Goal: Use online tool/utility: Utilize a website feature to perform a specific function

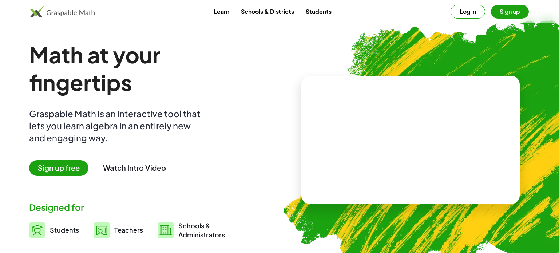
click at [50, 230] on span "Students" at bounding box center [64, 230] width 29 height 8
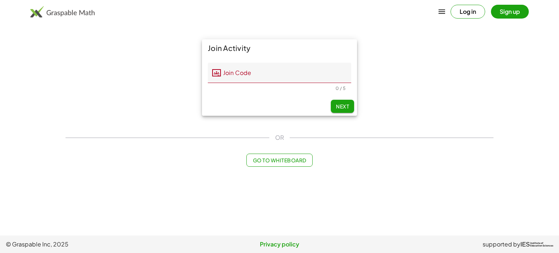
click at [294, 166] on button "Go to Whiteboard" at bounding box center [279, 160] width 66 height 13
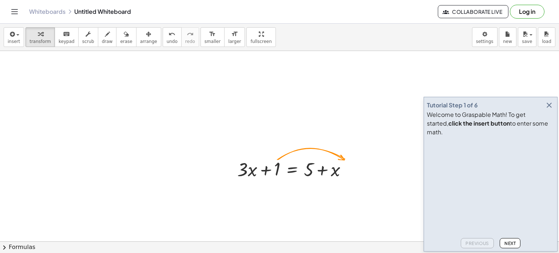
click at [437, 241] on div "Previous Next" at bounding box center [490, 241] width 127 height 13
drag, startPoint x: 278, startPoint y: 169, endPoint x: 316, endPoint y: 164, distance: 37.7
click at [316, 164] on div at bounding box center [295, 168] width 123 height 25
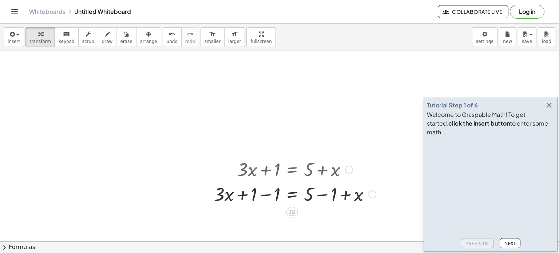
click at [259, 193] on div at bounding box center [294, 193] width 169 height 25
click at [324, 219] on div at bounding box center [294, 218] width 169 height 25
drag, startPoint x: 340, startPoint y: 221, endPoint x: 281, endPoint y: 225, distance: 58.7
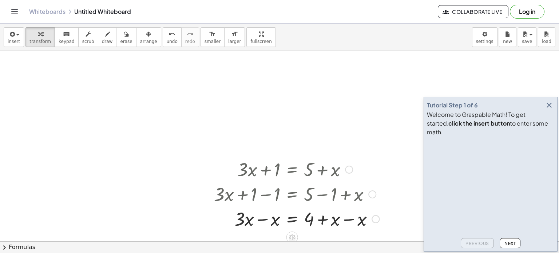
click at [349, 219] on div at bounding box center [296, 218] width 173 height 25
click at [260, 224] on div at bounding box center [294, 218] width 169 height 25
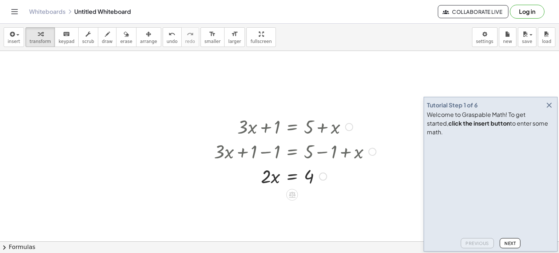
scroll to position [49, 0]
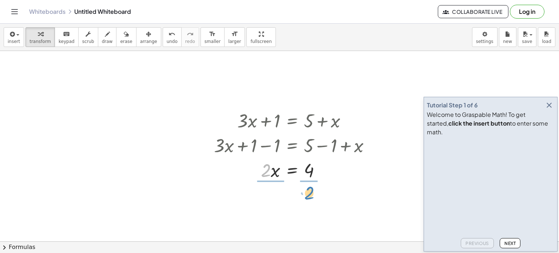
drag, startPoint x: 265, startPoint y: 174, endPoint x: 308, endPoint y: 194, distance: 47.7
click at [270, 202] on div at bounding box center [294, 200] width 169 height 36
click at [310, 206] on div at bounding box center [294, 200] width 169 height 36
click at [550, 110] on icon "button" at bounding box center [549, 105] width 9 height 9
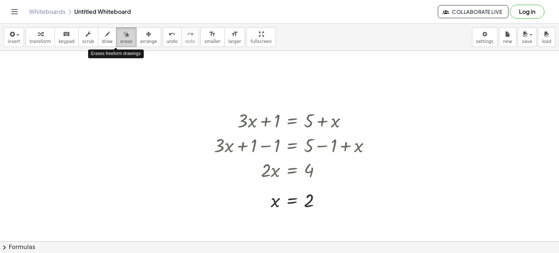
click at [124, 30] on icon "button" at bounding box center [126, 34] width 5 height 9
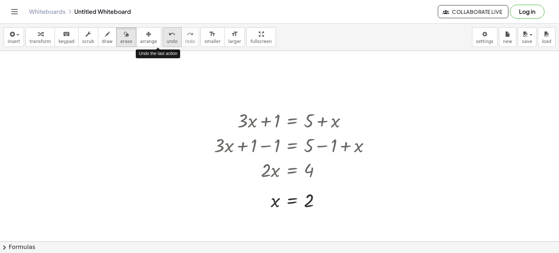
click at [169, 35] on icon "undo" at bounding box center [172, 34] width 7 height 9
click at [120, 39] on span "erase" at bounding box center [126, 41] width 12 height 5
click at [244, 114] on div at bounding box center [279, 216] width 559 height 429
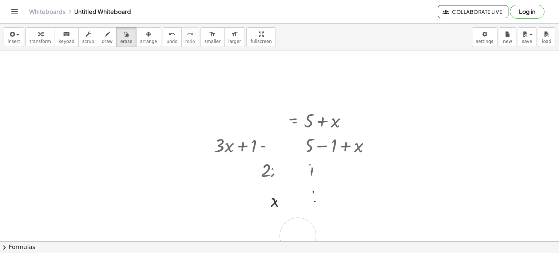
drag, startPoint x: 237, startPoint y: 114, endPoint x: 298, endPoint y: 235, distance: 135.9
click at [298, 235] on div at bounding box center [279, 216] width 559 height 429
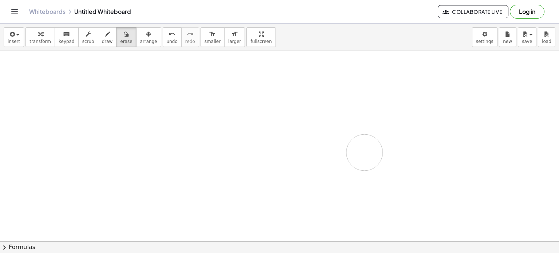
drag, startPoint x: 239, startPoint y: 116, endPoint x: 367, endPoint y: 147, distance: 131.3
click at [367, 147] on div at bounding box center [279, 216] width 559 height 429
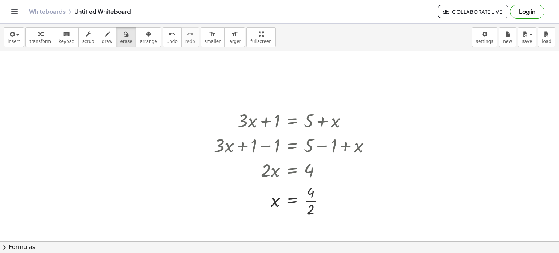
click at [498, 40] on div "insert select one: Math Expression Function Text Youtube Video Graphing Geometr…" at bounding box center [279, 37] width 559 height 27
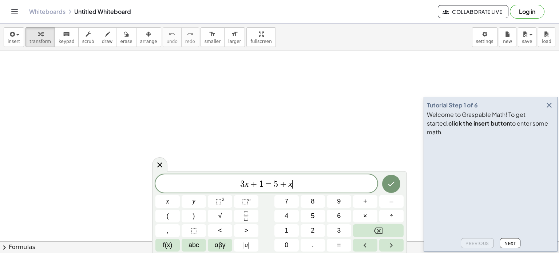
click at [318, 187] on span "3 x + 1 = 5 + x ​" at bounding box center [266, 184] width 222 height 10
click at [326, 238] on div "4 x − ( x − 4 ) x y ⬚ 2 ⬚ n 7 8 9 + – ( ) √ 4 5 6 × ÷ , ⬚ < > 1 2 3 f(x) abc αβ…" at bounding box center [279, 212] width 248 height 79
click at [341, 247] on button "=" at bounding box center [339, 245] width 24 height 13
click at [349, 215] on button "6" at bounding box center [339, 216] width 24 height 13
click at [394, 176] on button "Done" at bounding box center [391, 183] width 18 height 18
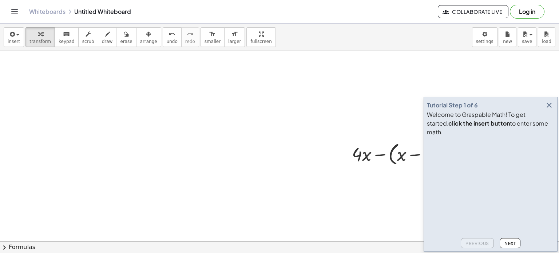
click at [548, 110] on icon "button" at bounding box center [549, 105] width 9 height 9
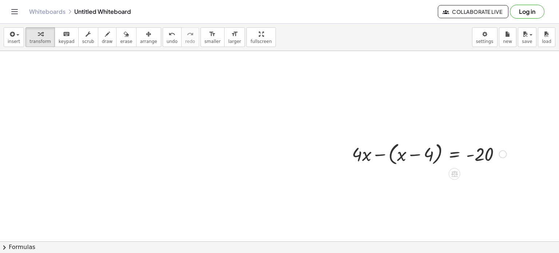
click at [365, 158] on div at bounding box center [429, 154] width 162 height 28
click at [378, 152] on div at bounding box center [429, 154] width 162 height 28
click at [378, 152] on div at bounding box center [438, 153] width 144 height 25
click at [378, 152] on div at bounding box center [429, 153] width 162 height 25
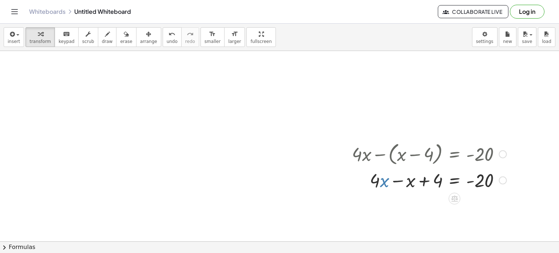
click at [383, 183] on div at bounding box center [429, 179] width 162 height 25
click at [397, 181] on div at bounding box center [429, 179] width 162 height 25
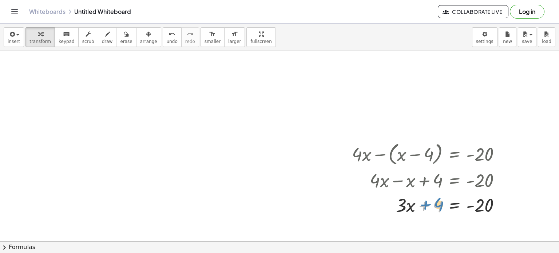
click at [435, 205] on div at bounding box center [429, 204] width 162 height 25
drag, startPoint x: 435, startPoint y: 205, endPoint x: 504, endPoint y: 204, distance: 69.1
click at [504, 204] on div at bounding box center [429, 204] width 162 height 25
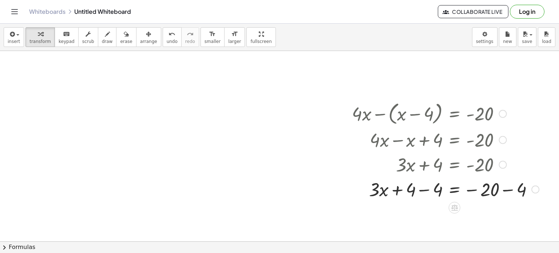
scroll to position [41, 0]
click at [429, 187] on div at bounding box center [445, 187] width 194 height 25
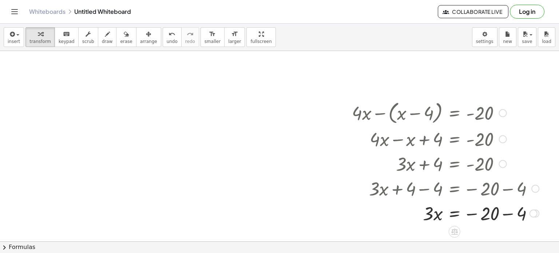
click at [473, 214] on div at bounding box center [445, 212] width 194 height 25
click at [470, 213] on div at bounding box center [445, 212] width 194 height 25
click at [506, 212] on div at bounding box center [445, 212] width 194 height 25
click at [470, 213] on div at bounding box center [445, 212] width 194 height 25
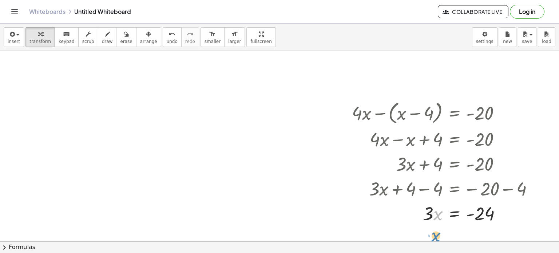
drag, startPoint x: 439, startPoint y: 216, endPoint x: 436, endPoint y: 238, distance: 21.9
drag, startPoint x: 424, startPoint y: 214, endPoint x: 435, endPoint y: 235, distance: 23.4
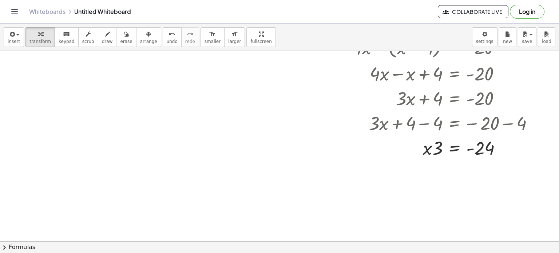
scroll to position [118, 0]
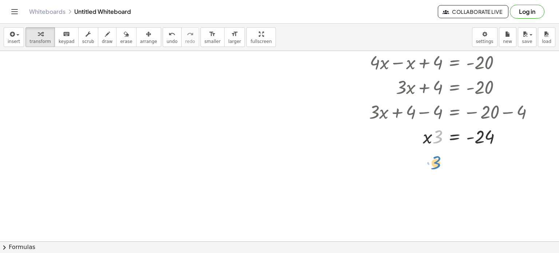
drag, startPoint x: 441, startPoint y: 138, endPoint x: 440, endPoint y: 164, distance: 26.3
drag, startPoint x: 474, startPoint y: 137, endPoint x: 480, endPoint y: 152, distance: 16.5
